Goal: Task Accomplishment & Management: Manage account settings

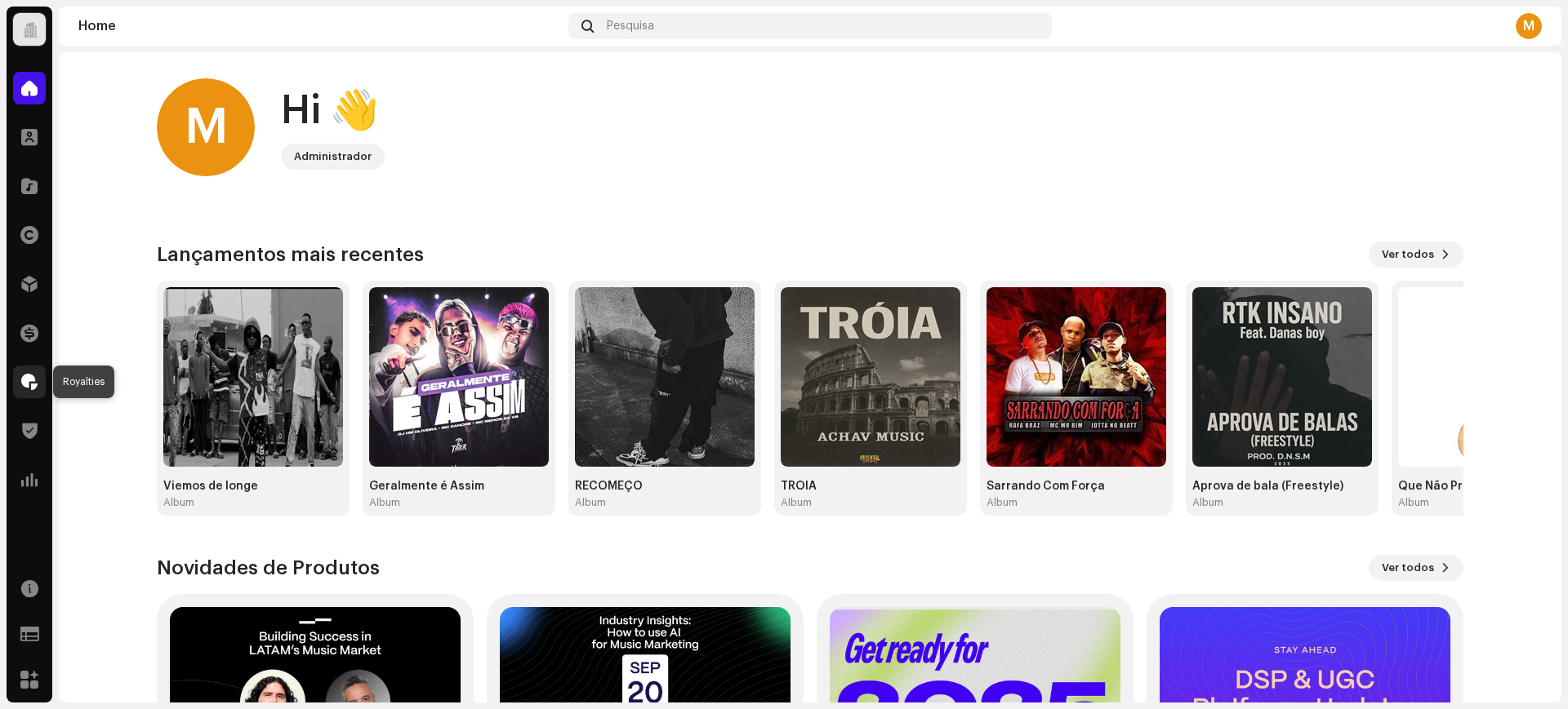
click at [36, 387] on span at bounding box center [29, 382] width 16 height 13
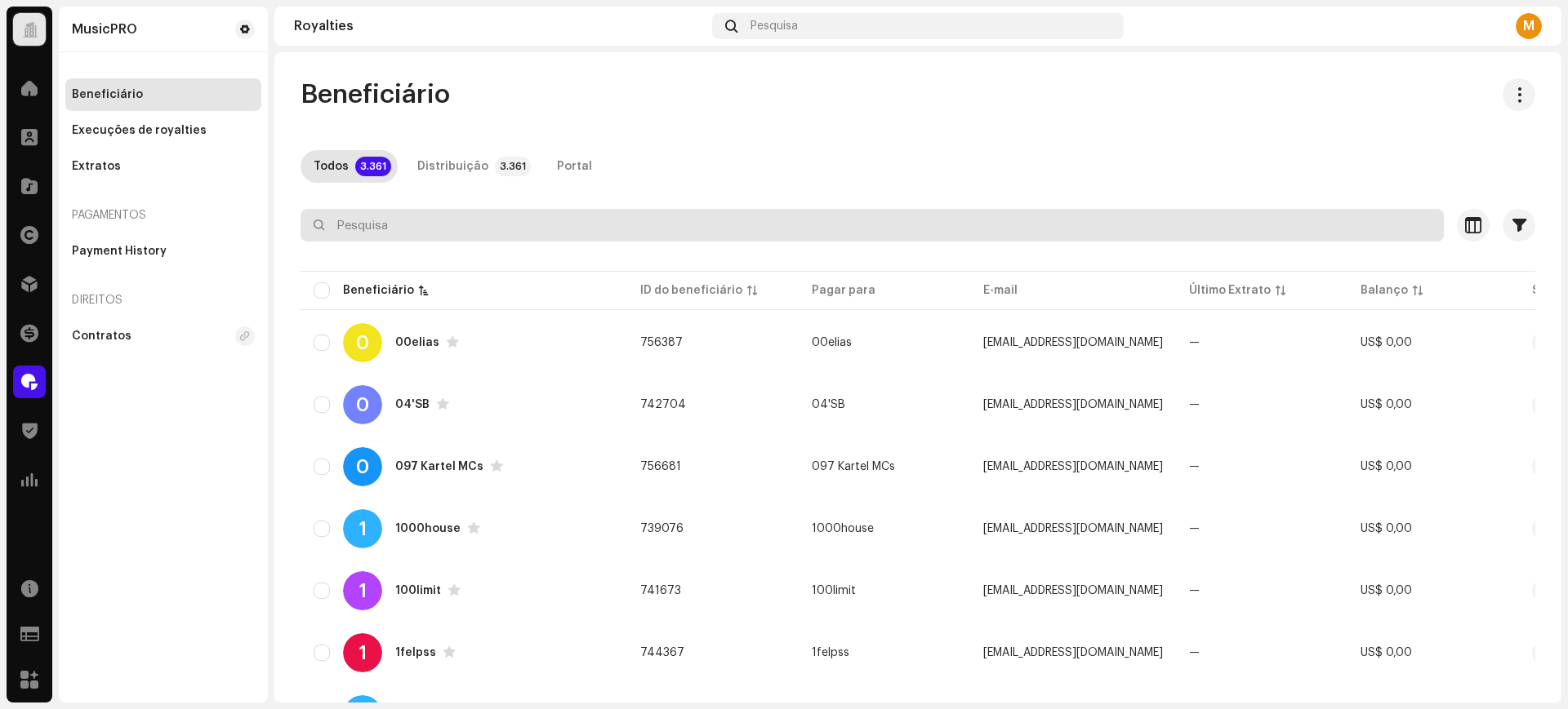
paste input "MC Garoto"
click at [541, 226] on input "MC Garoto" at bounding box center [872, 225] width 1143 height 33
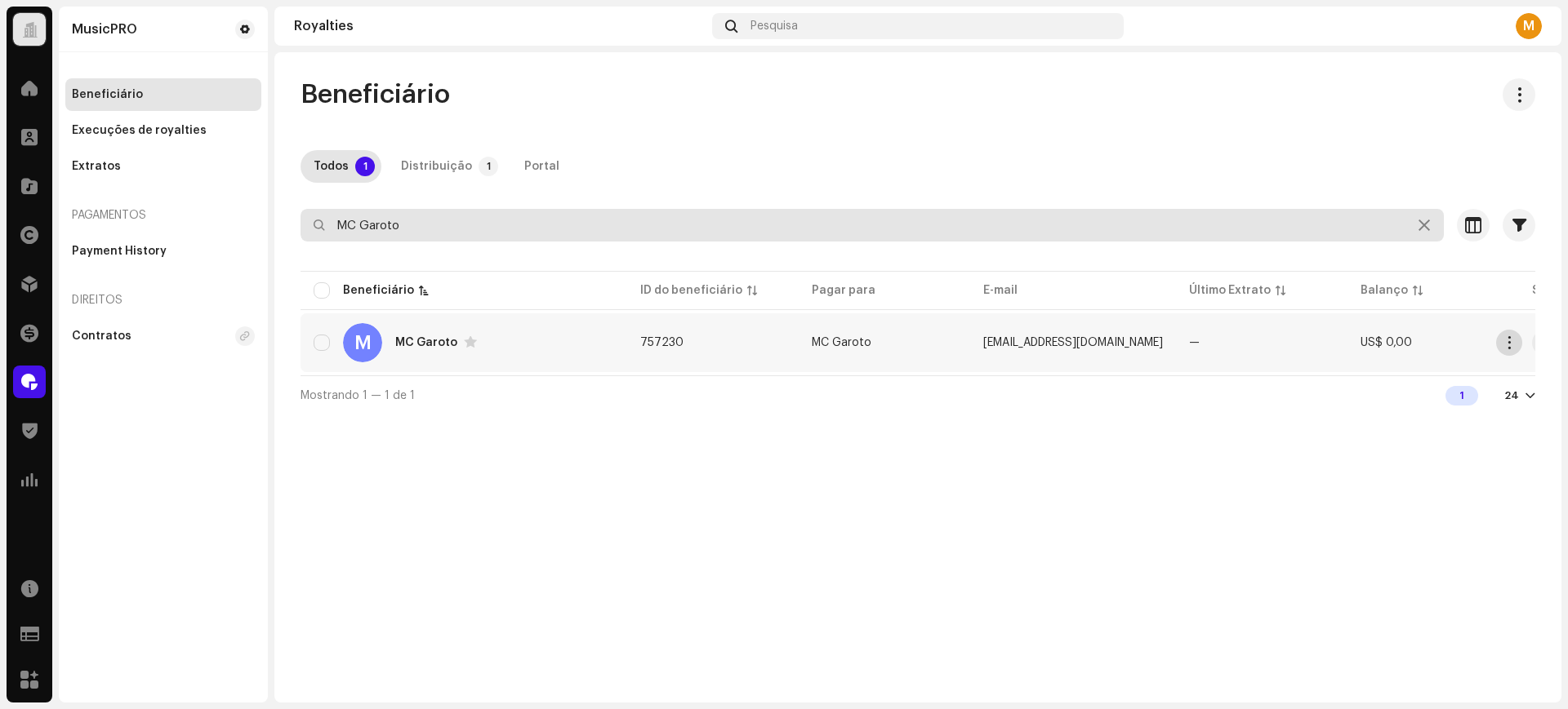
type input "MC Garoto"
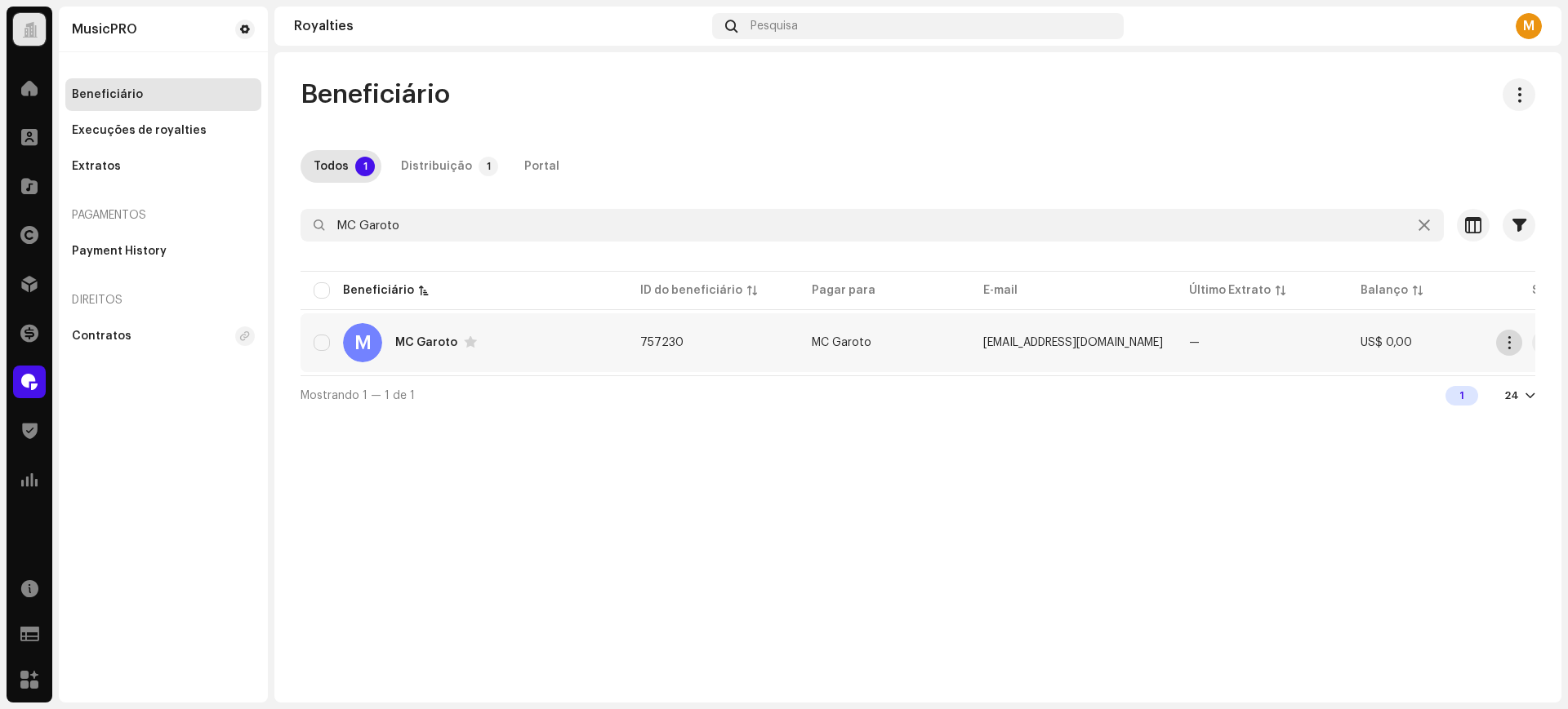
click at [1514, 342] on span "button" at bounding box center [1509, 342] width 12 height 13
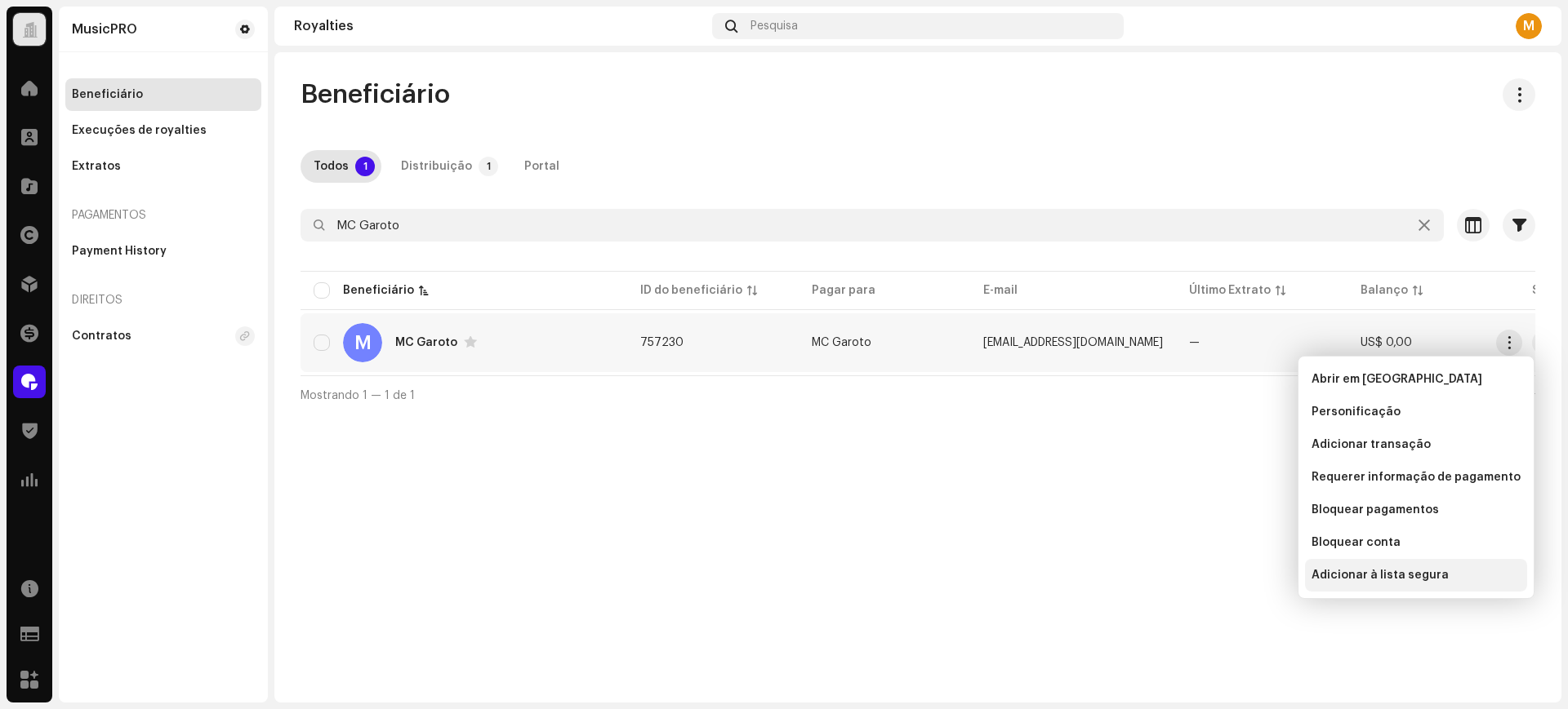
click at [1356, 573] on span "Adicionar à lista segura" at bounding box center [1380, 575] width 137 height 13
